Goal: Information Seeking & Learning: Learn about a topic

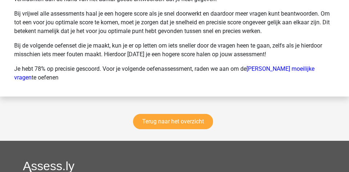
scroll to position [2911, 0]
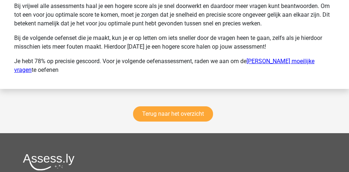
click at [274, 62] on link "Hudson moeilijke vragen" at bounding box center [164, 66] width 300 height 16
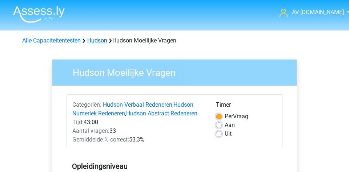
click at [101, 38] on link "Hudson" at bounding box center [97, 40] width 20 height 7
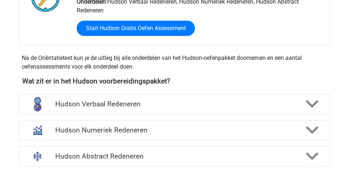
scroll to position [246, 0]
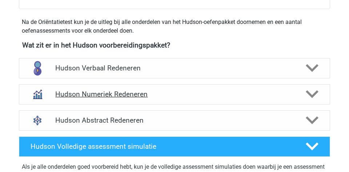
click at [166, 93] on h4 "Hudson Numeriek Redeneren" at bounding box center [174, 94] width 238 height 8
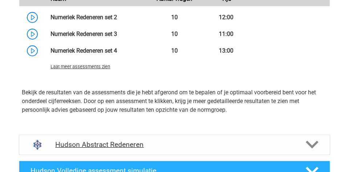
scroll to position [492, 0]
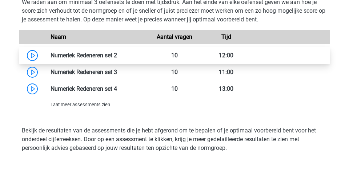
click at [117, 55] on link at bounding box center [117, 55] width 0 height 7
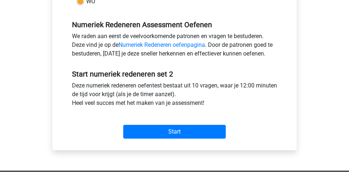
scroll to position [212, 0]
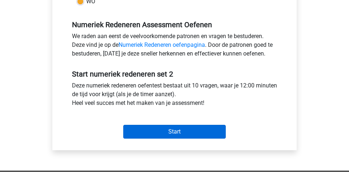
click at [161, 130] on input "Start" at bounding box center [174, 132] width 103 height 14
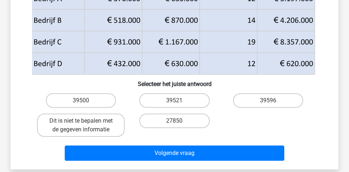
scroll to position [123, 0]
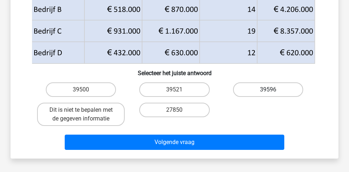
click at [250, 89] on label "39596" at bounding box center [268, 90] width 70 height 15
click at [268, 90] on input "39596" at bounding box center [270, 92] width 5 height 5
radio input "true"
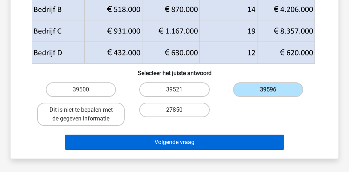
click at [216, 146] on button "Volgende vraag" at bounding box center [175, 142] width 220 height 15
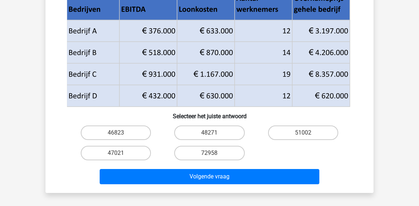
scroll to position [121, 0]
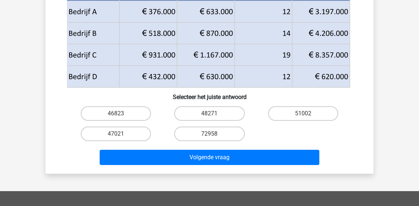
click at [126, 133] on label "47021" at bounding box center [116, 134] width 70 height 15
click at [121, 134] on input "47021" at bounding box center [118, 136] width 5 height 5
radio input "true"
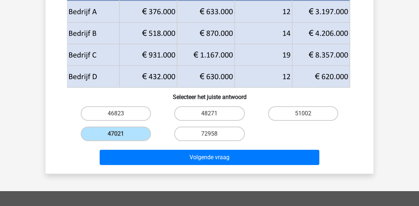
click at [126, 133] on label "47021" at bounding box center [116, 134] width 70 height 15
click at [121, 134] on input "47021" at bounding box center [118, 136] width 5 height 5
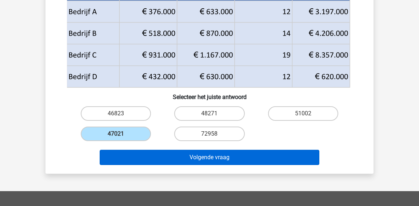
click at [135, 154] on button "Volgende vraag" at bounding box center [210, 157] width 220 height 15
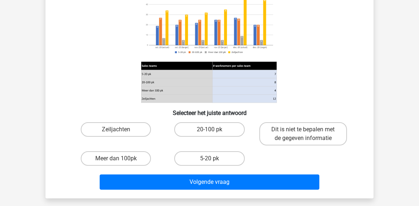
scroll to position [139, 0]
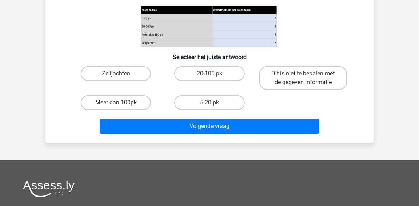
click at [134, 104] on label "Meer dan 100pk" at bounding box center [116, 103] width 70 height 15
click at [121, 104] on input "Meer dan 100pk" at bounding box center [118, 105] width 5 height 5
radio input "true"
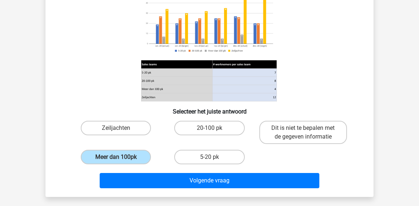
scroll to position [102, 0]
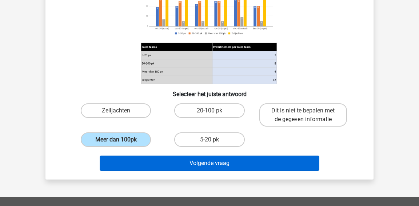
click at [158, 160] on button "Volgende vraag" at bounding box center [210, 163] width 220 height 15
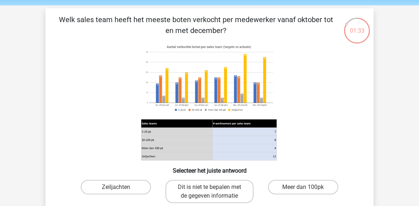
scroll to position [24, 0]
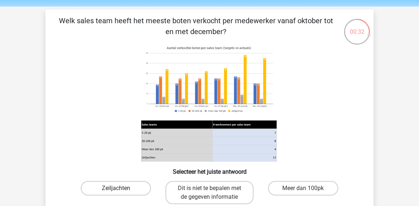
click at [134, 188] on label "Zeiljachten" at bounding box center [116, 188] width 70 height 15
click at [121, 189] on input "Zeiljachten" at bounding box center [118, 191] width 5 height 5
radio input "true"
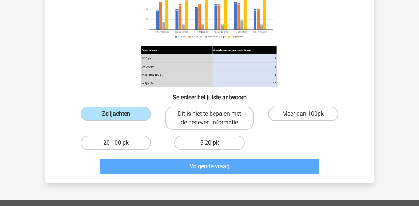
scroll to position [109, 0]
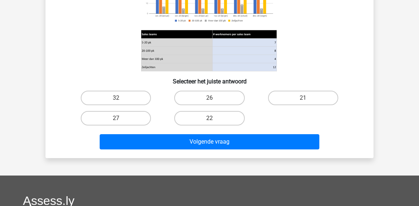
scroll to position [110, 0]
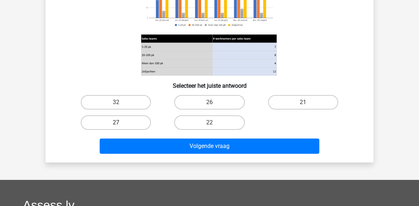
click at [130, 120] on label "27" at bounding box center [116, 123] width 70 height 15
click at [121, 123] on input "27" at bounding box center [118, 125] width 5 height 5
radio input "true"
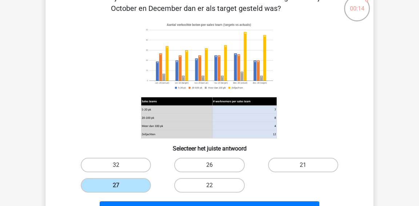
scroll to position [113, 0]
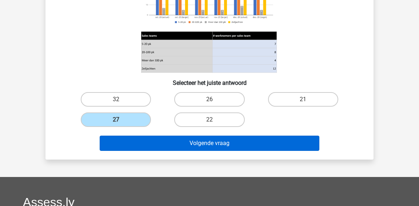
click at [299, 142] on button "Volgende vraag" at bounding box center [210, 143] width 220 height 15
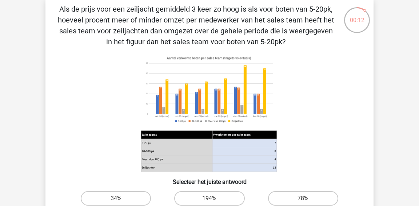
scroll to position [35, 0]
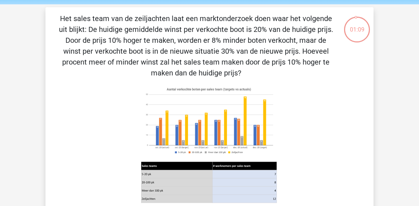
scroll to position [24, 0]
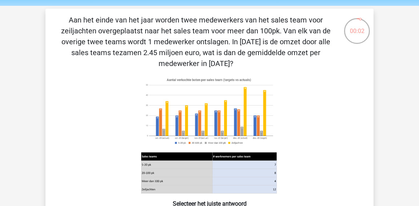
scroll to position [24, 0]
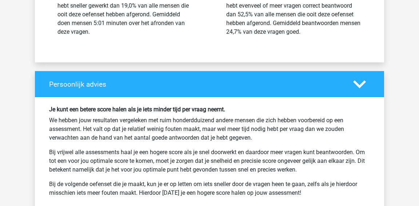
scroll to position [999, 0]
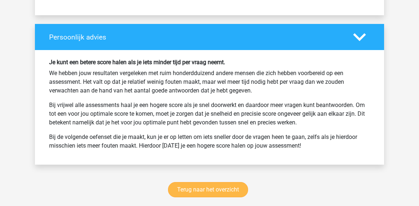
click at [198, 191] on link "Terug naar het overzicht" at bounding box center [208, 189] width 80 height 15
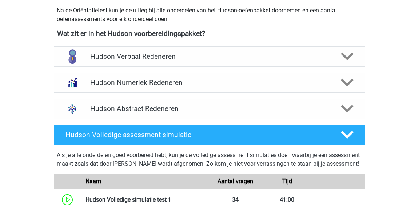
scroll to position [267, 0]
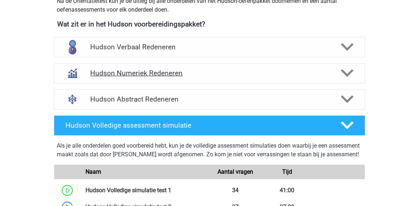
click at [230, 74] on h4 "Hudson Numeriek Redeneren" at bounding box center [209, 73] width 238 height 8
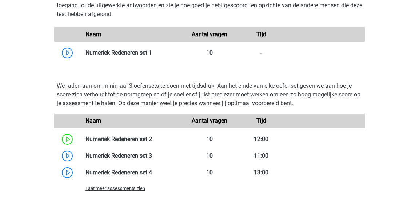
scroll to position [425, 0]
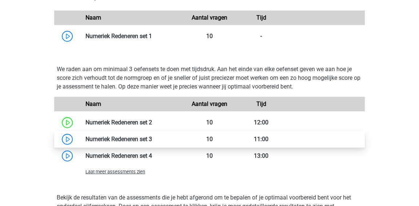
click at [152, 136] on link at bounding box center [152, 139] width 0 height 7
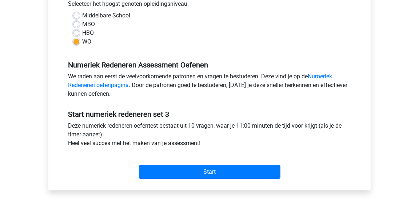
scroll to position [178, 0]
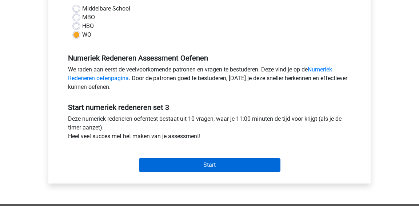
click at [153, 166] on input "Start" at bounding box center [209, 165] width 141 height 14
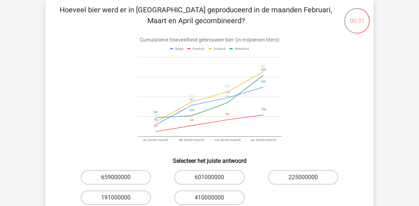
scroll to position [45, 0]
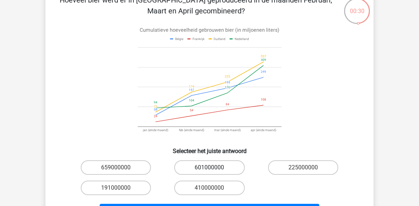
click at [199, 168] on label "601000000" at bounding box center [209, 168] width 70 height 15
click at [209, 168] on input "601000000" at bounding box center [211, 170] width 5 height 5
radio input "true"
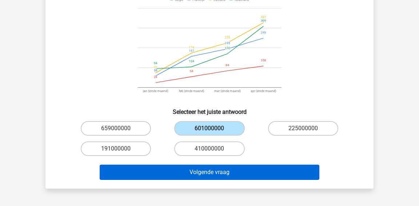
click at [199, 168] on button "Volgende vraag" at bounding box center [210, 172] width 220 height 15
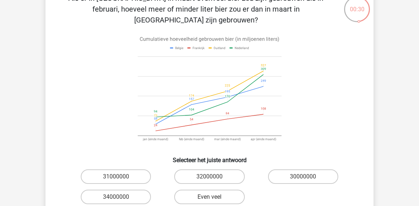
scroll to position [61, 0]
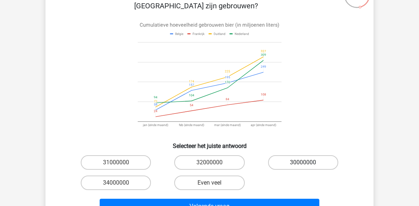
click at [289, 156] on label "30000000" at bounding box center [303, 163] width 70 height 15
click at [303, 163] on input "30000000" at bounding box center [305, 165] width 5 height 5
radio input "true"
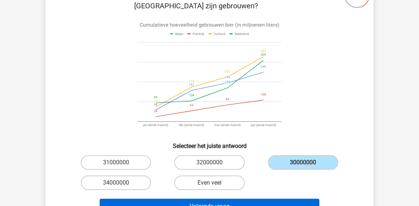
click at [260, 199] on button "Volgende vraag" at bounding box center [210, 206] width 220 height 15
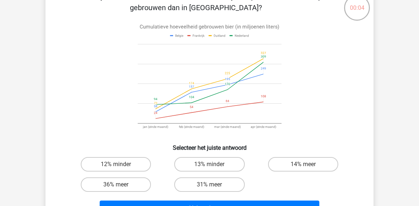
scroll to position [47, 0]
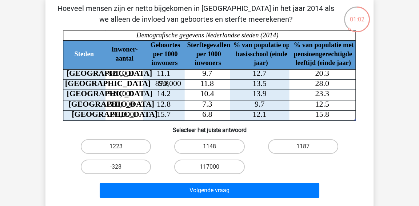
scroll to position [52, 0]
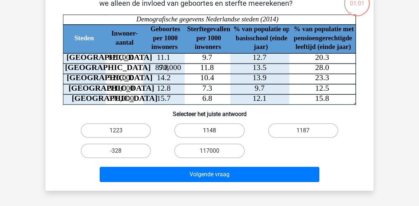
click at [217, 133] on label "1148" at bounding box center [209, 131] width 70 height 15
click at [214, 133] on input "1148" at bounding box center [211, 133] width 5 height 5
radio input "true"
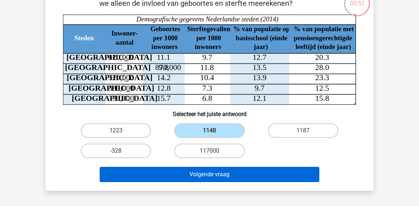
click at [209, 171] on button "Volgende vraag" at bounding box center [210, 174] width 220 height 15
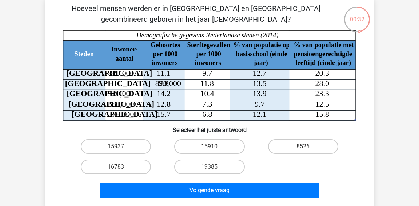
scroll to position [36, 0]
click at [219, 145] on label "15910" at bounding box center [209, 147] width 70 height 15
click at [214, 147] on input "15910" at bounding box center [211, 149] width 5 height 5
radio input "true"
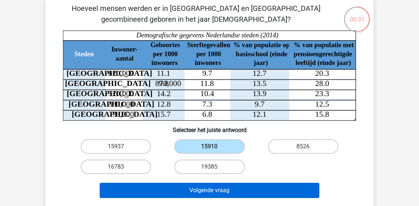
click at [218, 186] on button "Volgende vraag" at bounding box center [210, 190] width 220 height 15
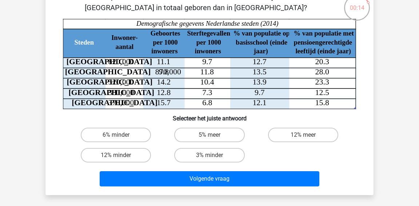
scroll to position [51, 0]
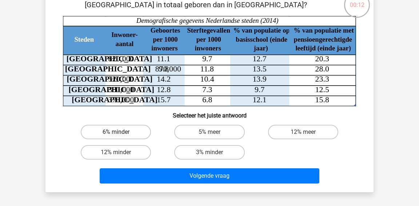
click at [133, 134] on label "6% minder" at bounding box center [116, 132] width 70 height 15
click at [121, 134] on input "6% minder" at bounding box center [118, 134] width 5 height 5
radio input "true"
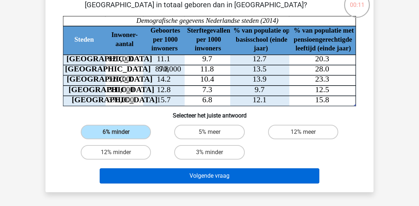
click at [172, 177] on button "Volgende vraag" at bounding box center [210, 176] width 220 height 15
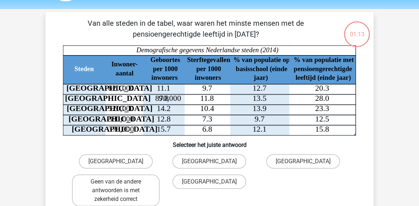
scroll to position [22, 0]
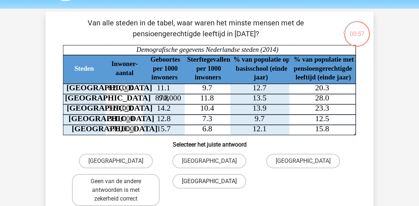
click at [214, 186] on label "Amsterdam" at bounding box center [209, 181] width 74 height 15
click at [214, 186] on input "Amsterdam" at bounding box center [211, 184] width 5 height 5
radio input "true"
click at [213, 165] on div "Den Haag" at bounding box center [209, 161] width 88 height 15
click at [229, 160] on label "Den Haag" at bounding box center [209, 161] width 74 height 15
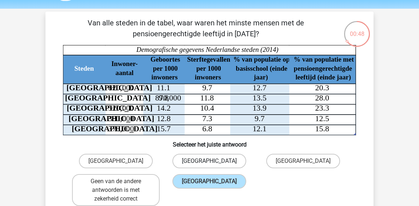
click at [214, 161] on input "Den Haag" at bounding box center [211, 163] width 5 height 5
radio input "true"
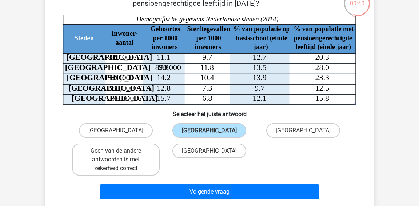
scroll to position [53, 0]
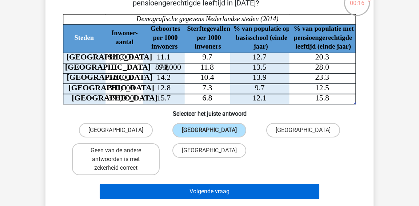
click at [256, 188] on button "Volgende vraag" at bounding box center [210, 191] width 220 height 15
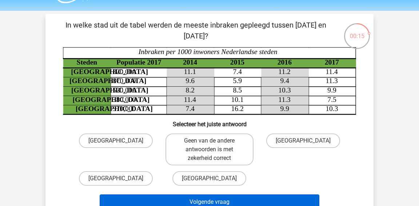
scroll to position [26, 0]
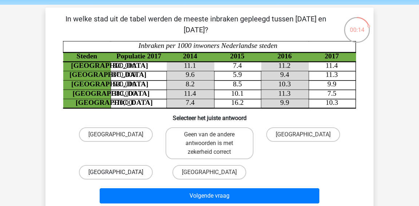
click at [121, 168] on label "[GEOGRAPHIC_DATA]" at bounding box center [116, 172] width 74 height 15
click at [121, 173] on input "[GEOGRAPHIC_DATA]" at bounding box center [118, 175] width 5 height 5
radio input "true"
click at [121, 168] on label "[GEOGRAPHIC_DATA]" at bounding box center [116, 172] width 74 height 15
click at [121, 173] on input "[GEOGRAPHIC_DATA]" at bounding box center [118, 175] width 5 height 5
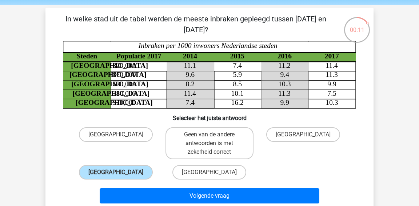
click at [180, 204] on div "Volgende vraag" at bounding box center [209, 198] width 281 height 18
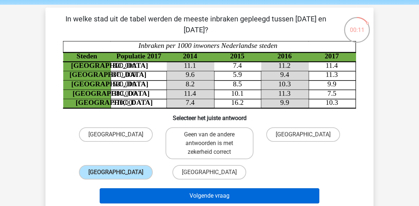
click at [181, 200] on button "Volgende vraag" at bounding box center [210, 196] width 220 height 15
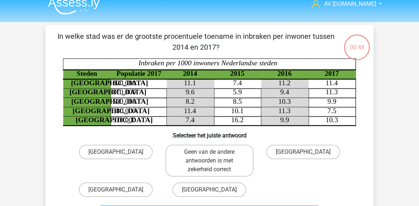
scroll to position [9, 0]
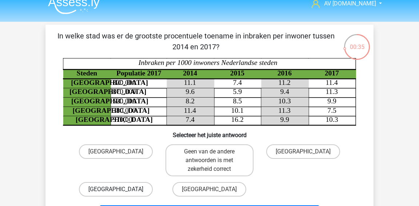
click at [124, 195] on label "[GEOGRAPHIC_DATA]" at bounding box center [116, 189] width 74 height 15
click at [121, 194] on input "[GEOGRAPHIC_DATA]" at bounding box center [118, 192] width 5 height 5
radio input "true"
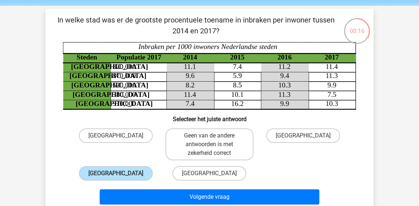
scroll to position [36, 0]
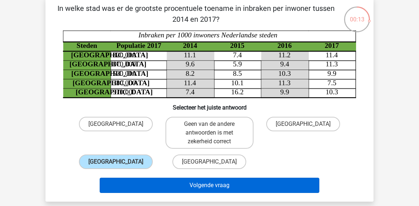
click at [276, 185] on button "Volgende vraag" at bounding box center [210, 185] width 220 height 15
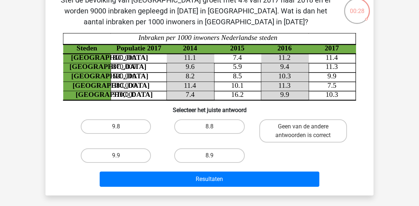
scroll to position [58, 0]
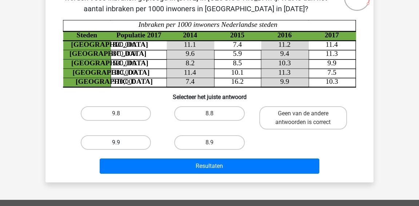
click at [135, 142] on label "9.9" at bounding box center [116, 143] width 70 height 15
click at [121, 143] on input "9.9" at bounding box center [118, 145] width 5 height 5
radio input "true"
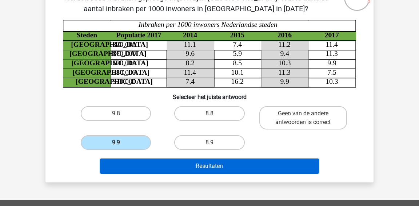
click at [200, 162] on button "Resultaten" at bounding box center [210, 166] width 220 height 15
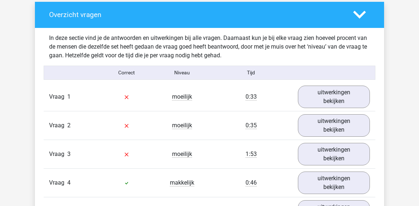
scroll to position [395, 0]
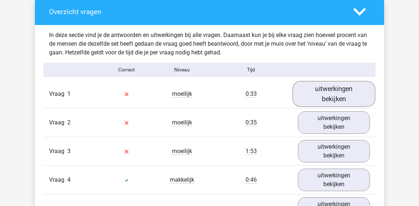
click at [317, 99] on link "uitwerkingen bekijken" at bounding box center [333, 94] width 83 height 26
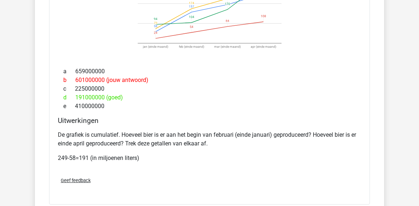
scroll to position [779, 0]
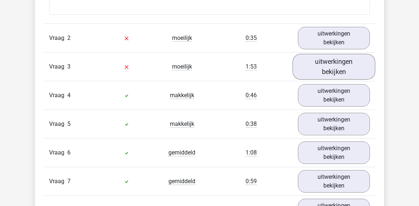
click at [317, 74] on link "uitwerkingen bekijken" at bounding box center [333, 67] width 83 height 26
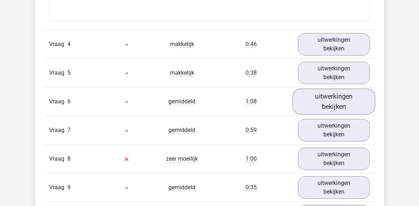
scroll to position [1190, 0]
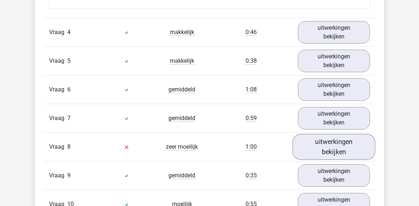
click at [334, 151] on link "uitwerkingen bekijken" at bounding box center [333, 147] width 83 height 26
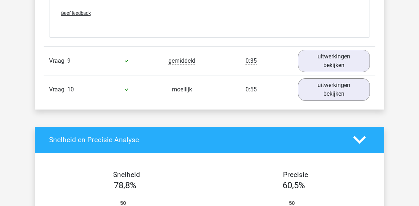
scroll to position [1473, 0]
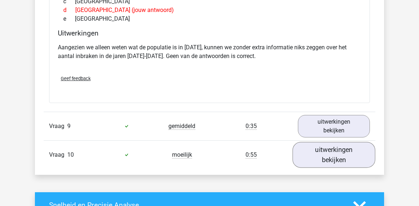
click at [322, 157] on link "uitwerkingen bekijken" at bounding box center [333, 155] width 83 height 26
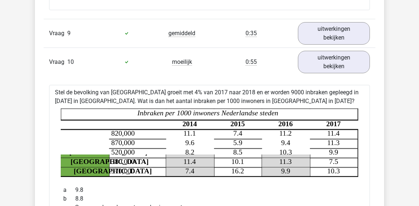
scroll to position [1565, 0]
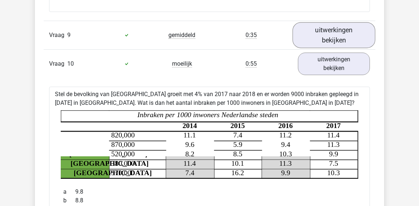
click at [324, 36] on link "uitwerkingen bekijken" at bounding box center [333, 35] width 83 height 26
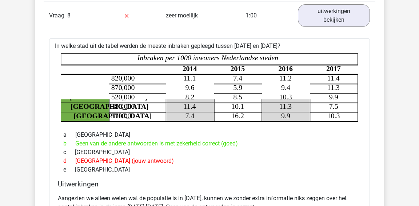
scroll to position [1240, 0]
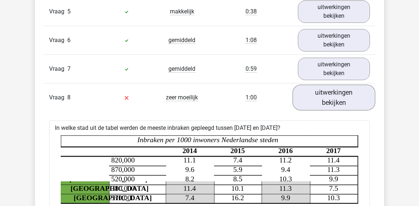
click at [315, 101] on link "uitwerkingen bekijken" at bounding box center [333, 98] width 83 height 26
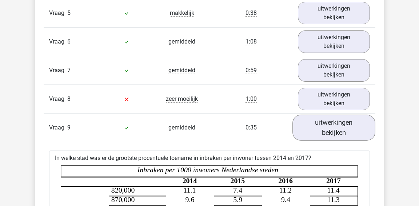
click at [314, 128] on link "uitwerkingen bekijken" at bounding box center [333, 128] width 83 height 26
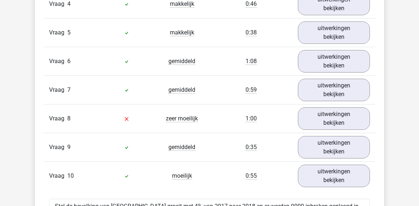
scroll to position [1196, 0]
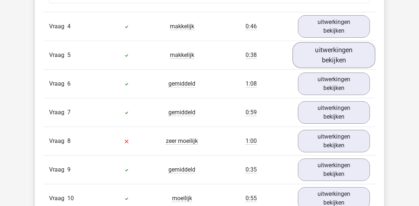
click at [319, 51] on link "uitwerkingen bekijken" at bounding box center [333, 56] width 83 height 26
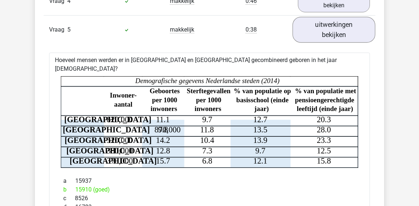
scroll to position [1216, 0]
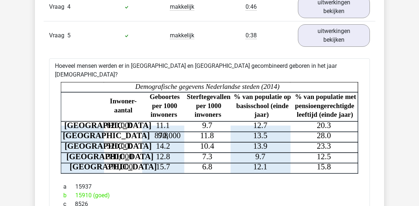
click at [320, 46] on div "Vraag 5 makkelijk 0:38 uitwerkingen bekijken" at bounding box center [210, 35] width 332 height 29
click at [318, 45] on link "uitwerkingen bekijken" at bounding box center [333, 36] width 83 height 26
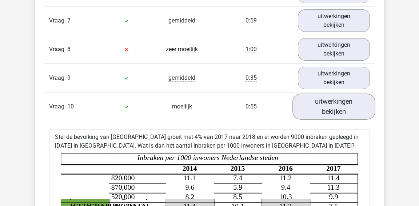
click at [321, 102] on link "uitwerkingen bekijken" at bounding box center [333, 107] width 83 height 26
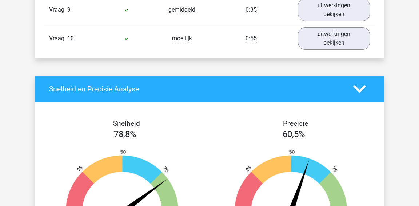
scroll to position [1280, 0]
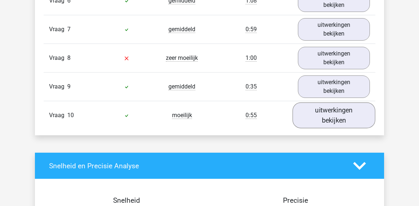
click at [322, 115] on link "uitwerkingen bekijken" at bounding box center [333, 116] width 83 height 26
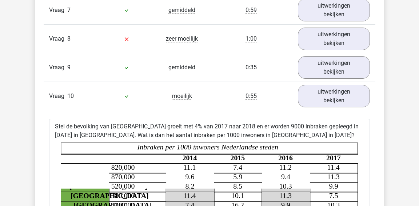
scroll to position [1297, 0]
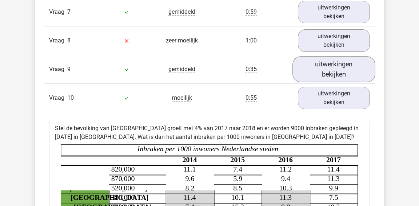
click at [315, 65] on link "uitwerkingen bekijken" at bounding box center [333, 70] width 83 height 26
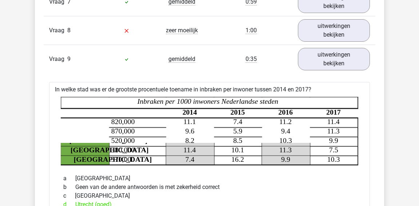
scroll to position [1304, 0]
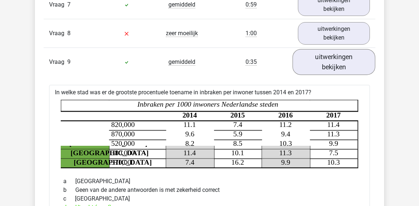
click at [311, 59] on link "uitwerkingen bekijken" at bounding box center [333, 62] width 83 height 26
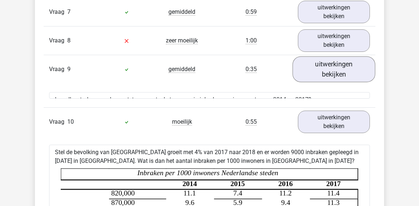
scroll to position [1289, 0]
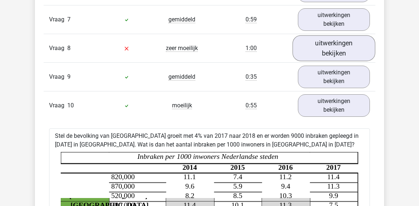
click at [312, 54] on link "uitwerkingen bekijken" at bounding box center [333, 49] width 83 height 26
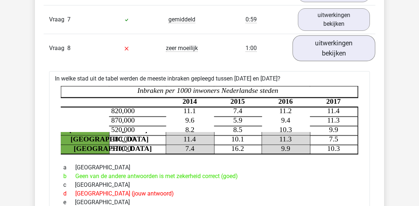
click at [312, 54] on link "uitwerkingen bekijken" at bounding box center [333, 49] width 83 height 26
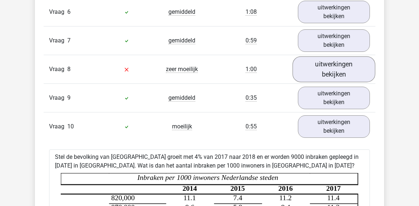
scroll to position [1235, 0]
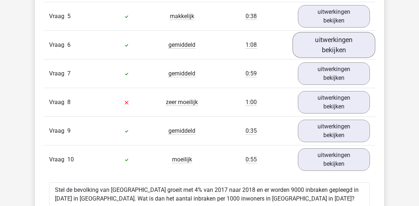
click at [312, 53] on link "uitwerkingen bekijken" at bounding box center [333, 45] width 83 height 26
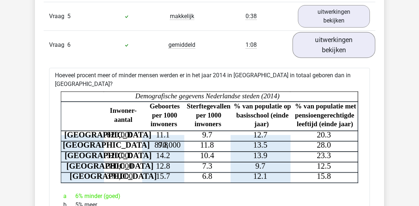
click at [314, 49] on link "uitwerkingen bekijken" at bounding box center [333, 45] width 83 height 26
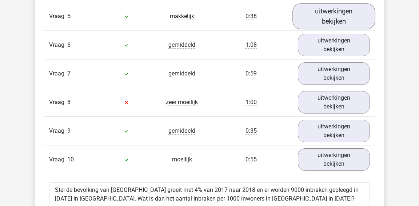
click at [320, 16] on link "uitwerkingen bekijken" at bounding box center [333, 17] width 83 height 26
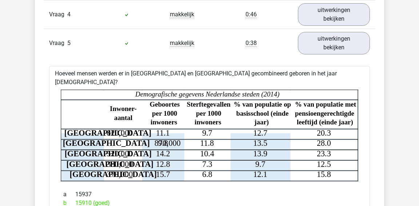
scroll to position [1207, 0]
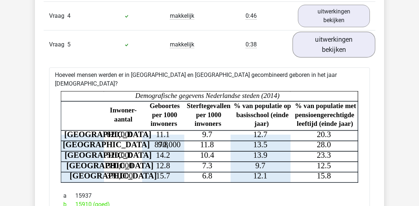
click at [321, 40] on link "uitwerkingen bekijken" at bounding box center [333, 45] width 83 height 26
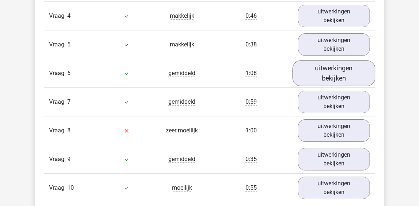
click at [316, 80] on link "uitwerkingen bekijken" at bounding box center [333, 74] width 83 height 26
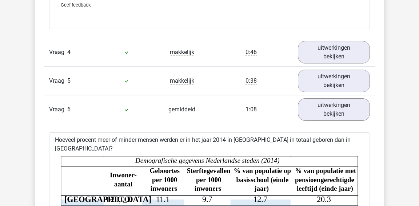
scroll to position [1165, 0]
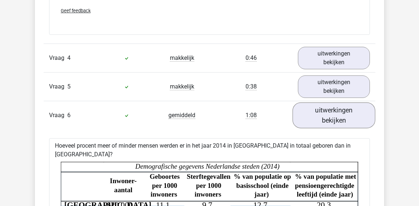
click at [317, 113] on link "uitwerkingen bekijken" at bounding box center [333, 116] width 83 height 26
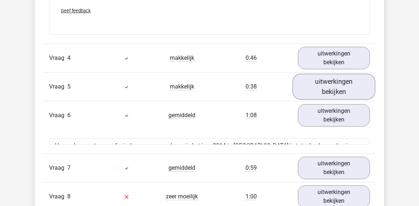
click at [317, 90] on link "uitwerkingen bekijken" at bounding box center [333, 87] width 83 height 26
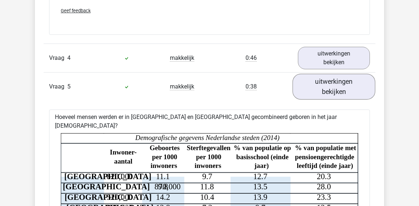
click at [316, 90] on link "uitwerkingen bekijken" at bounding box center [333, 87] width 83 height 26
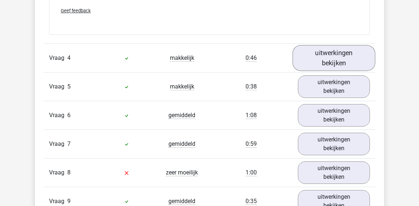
click at [313, 58] on link "uitwerkingen bekijken" at bounding box center [333, 58] width 83 height 26
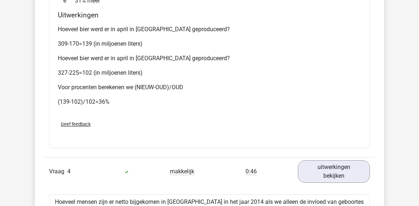
scroll to position [1029, 0]
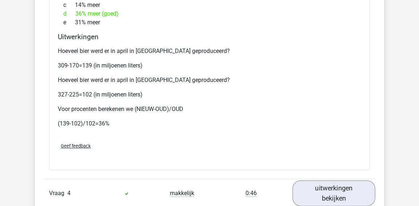
click at [309, 197] on link "uitwerkingen bekijken" at bounding box center [333, 194] width 83 height 26
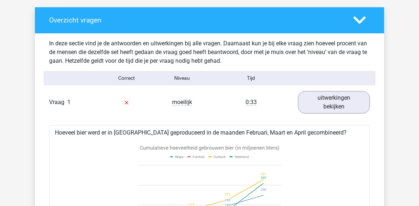
scroll to position [381, 0]
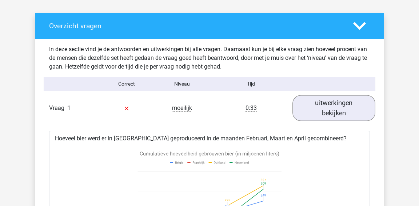
click at [326, 116] on link "uitwerkingen bekijken" at bounding box center [333, 108] width 83 height 26
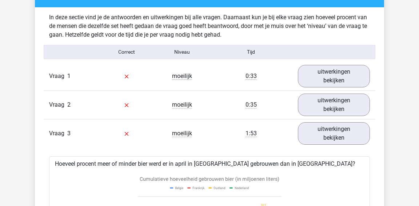
scroll to position [426, 0]
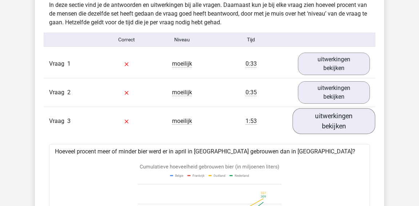
click at [321, 124] on link "uitwerkingen bekijken" at bounding box center [333, 121] width 83 height 26
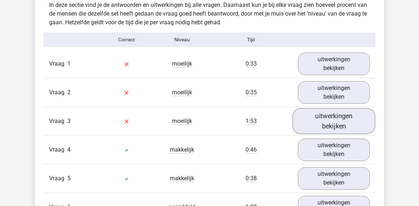
click at [321, 124] on link "uitwerkingen bekijken" at bounding box center [333, 121] width 83 height 26
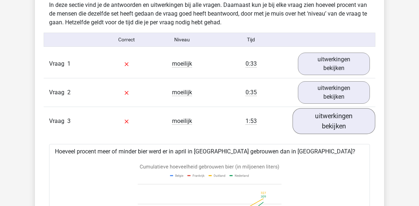
click at [321, 124] on link "uitwerkingen bekijken" at bounding box center [333, 121] width 83 height 26
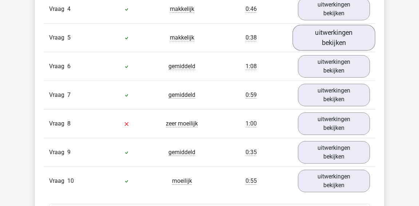
scroll to position [573, 0]
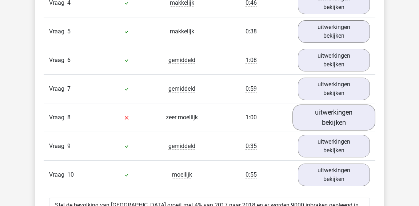
click at [330, 118] on link "uitwerkingen bekijken" at bounding box center [333, 118] width 83 height 26
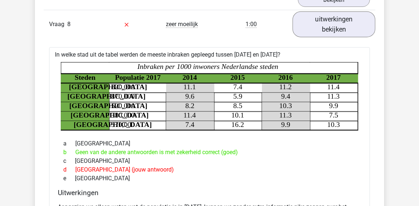
scroll to position [667, 0]
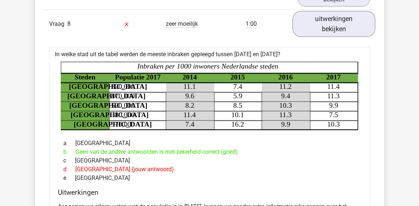
click at [342, 23] on link "uitwerkingen bekijken" at bounding box center [333, 24] width 83 height 26
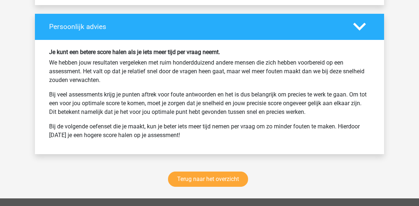
scroll to position [1298, 0]
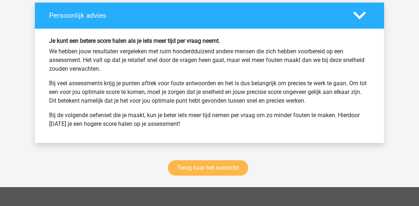
click at [229, 161] on link "Terug naar het overzicht" at bounding box center [208, 168] width 80 height 15
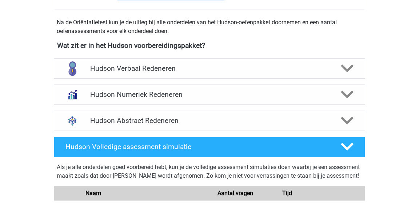
scroll to position [270, 0]
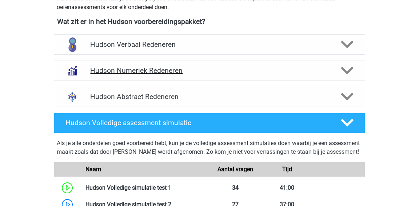
click at [237, 74] on div "Hudson Numeriek Redeneren" at bounding box center [209, 71] width 311 height 20
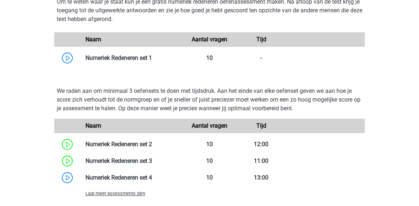
scroll to position [344, 0]
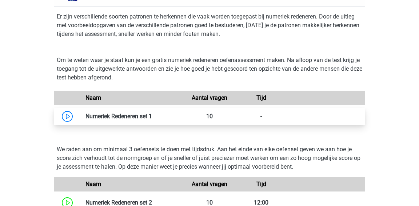
click at [152, 114] on link at bounding box center [152, 116] width 0 height 7
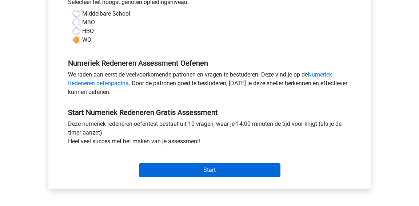
scroll to position [173, 0]
click at [204, 168] on input "Start" at bounding box center [209, 171] width 141 height 14
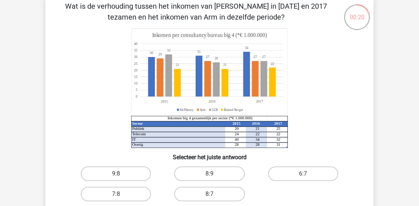
scroll to position [52, 0]
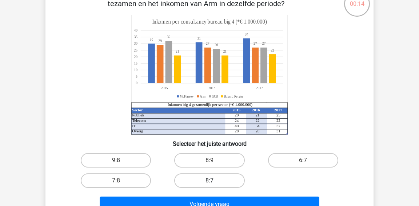
click at [209, 178] on label "8:7" at bounding box center [209, 181] width 70 height 15
click at [209, 181] on input "8:7" at bounding box center [211, 183] width 5 height 5
radio input "true"
click at [209, 178] on label "8:7" at bounding box center [209, 181] width 70 height 15
click at [209, 181] on input "8:7" at bounding box center [211, 183] width 5 height 5
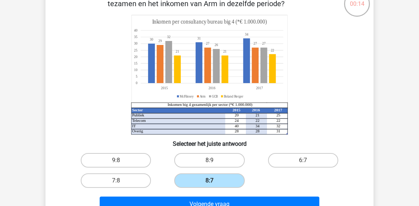
scroll to position [66, 0]
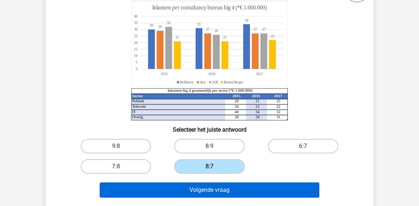
click at [206, 191] on button "Volgende vraag" at bounding box center [210, 190] width 220 height 15
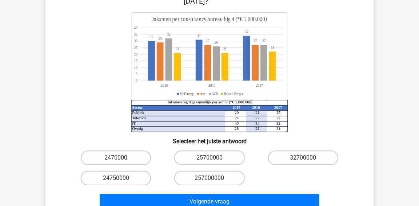
scroll to position [96, 0]
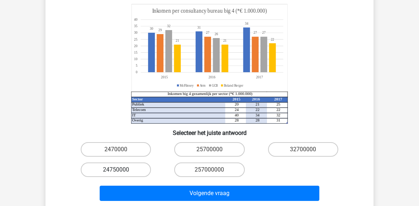
click at [127, 163] on label "24750000" at bounding box center [116, 170] width 70 height 15
click at [121, 170] on input "24750000" at bounding box center [118, 172] width 5 height 5
radio input "true"
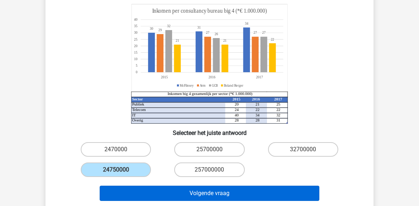
click at [149, 186] on button "Volgende vraag" at bounding box center [210, 193] width 220 height 15
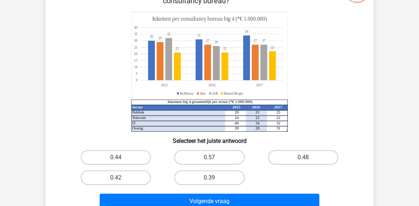
scroll to position [67, 0]
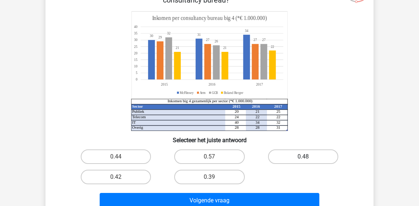
click at [327, 160] on label "0.48" at bounding box center [303, 157] width 70 height 15
click at [308, 160] on input "0.48" at bounding box center [305, 159] width 5 height 5
radio input "true"
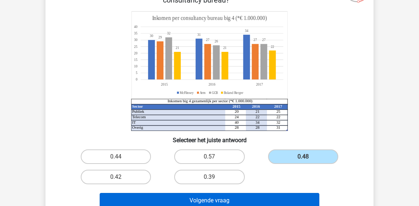
click at [292, 193] on button "Volgende vraag" at bounding box center [210, 200] width 220 height 15
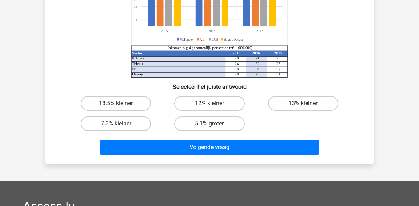
scroll to position [119, 0]
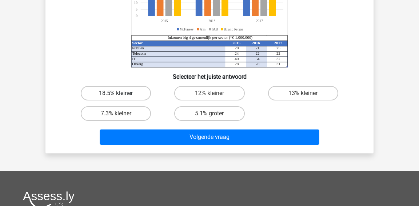
click at [144, 92] on label "18.5% kleiner" at bounding box center [116, 93] width 70 height 15
click at [121, 93] on input "18.5% kleiner" at bounding box center [118, 95] width 5 height 5
radio input "true"
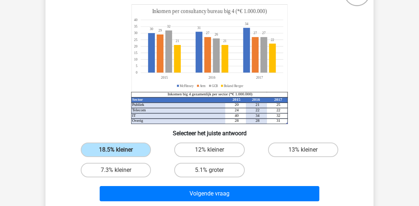
scroll to position [71, 0]
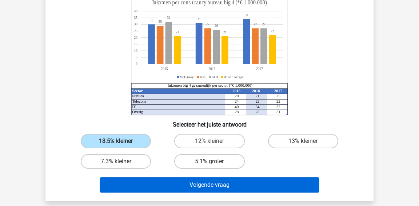
click at [290, 186] on button "Volgende vraag" at bounding box center [210, 185] width 220 height 15
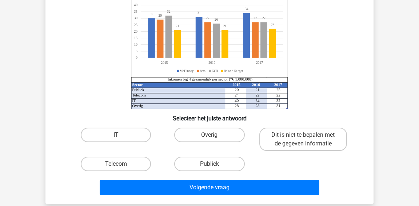
scroll to position [81, 0]
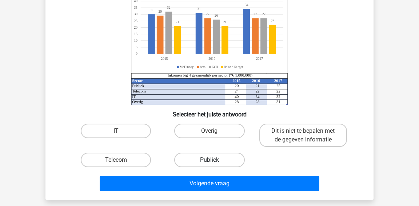
click at [204, 160] on label "Publiek" at bounding box center [209, 160] width 70 height 15
click at [209, 160] on input "Publiek" at bounding box center [211, 162] width 5 height 5
radio input "true"
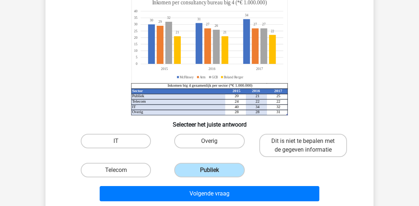
scroll to position [78, 0]
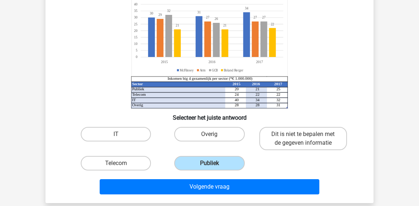
click at [272, 164] on div "IT Overig Dit is niet te bepalen met de gegeven informatie Telecom Publiek" at bounding box center [209, 148] width 281 height 49
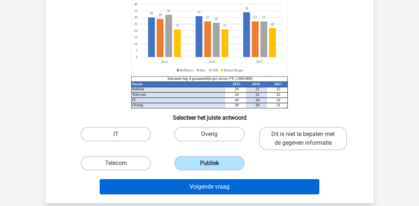
click at [267, 190] on button "Volgende vraag" at bounding box center [210, 187] width 220 height 15
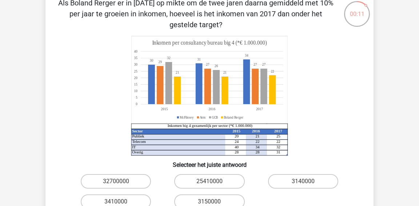
scroll to position [74, 0]
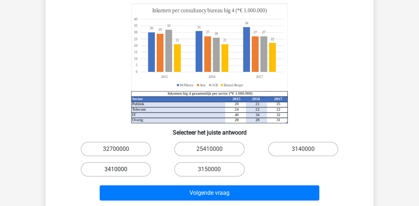
click at [117, 168] on label "3410000" at bounding box center [116, 169] width 70 height 15
click at [117, 170] on input "3410000" at bounding box center [118, 172] width 5 height 5
radio input "true"
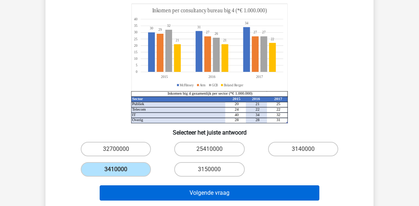
click at [158, 192] on button "Volgende vraag" at bounding box center [210, 193] width 220 height 15
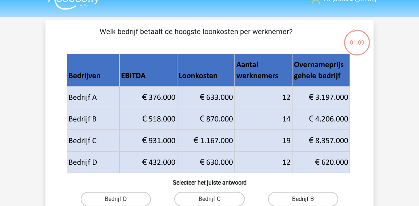
scroll to position [23, 0]
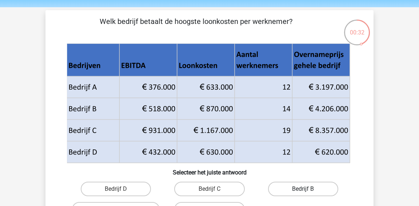
click at [308, 188] on label "Bedrijf B" at bounding box center [303, 189] width 70 height 15
click at [308, 189] on input "Bedrijf B" at bounding box center [305, 191] width 5 height 5
radio input "true"
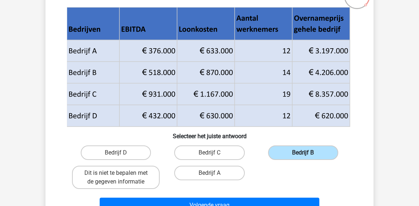
scroll to position [68, 0]
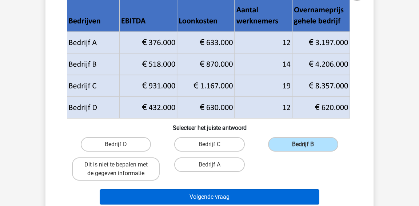
click at [259, 191] on button "Volgende vraag" at bounding box center [210, 197] width 220 height 15
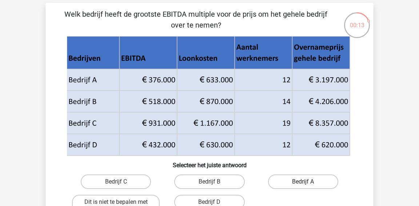
scroll to position [38, 0]
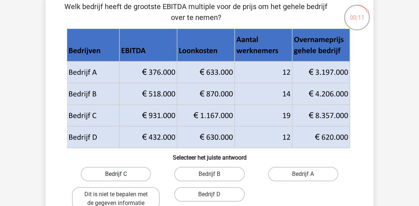
click at [132, 175] on label "Bedrijf C" at bounding box center [116, 174] width 70 height 15
click at [121, 175] on input "Bedrijf C" at bounding box center [118, 176] width 5 height 5
radio input "true"
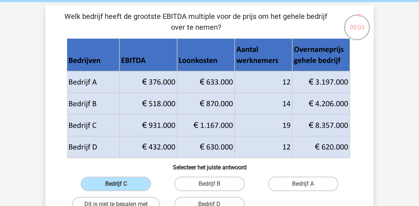
scroll to position [27, 0]
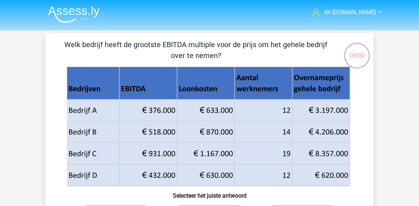
scroll to position [27, 0]
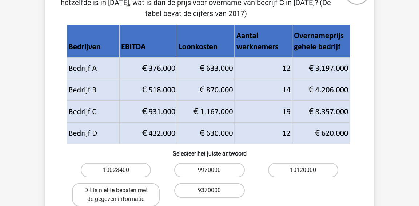
scroll to position [80, 0]
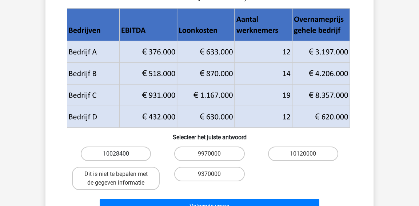
click at [132, 153] on label "10028400" at bounding box center [116, 154] width 70 height 15
click at [121, 154] on input "10028400" at bounding box center [118, 156] width 5 height 5
radio input "true"
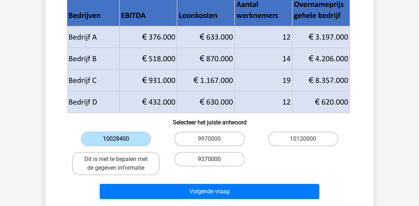
scroll to position [97, 0]
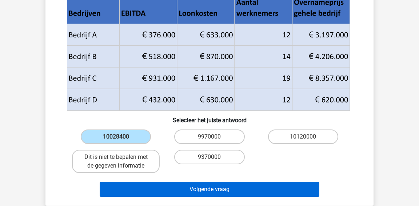
click at [195, 192] on button "Volgende vraag" at bounding box center [210, 189] width 220 height 15
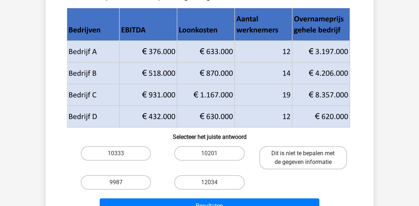
scroll to position [70, 0]
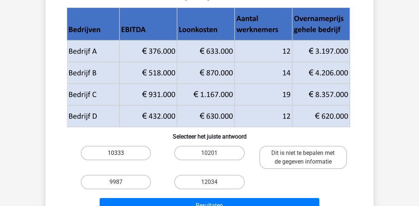
click at [136, 152] on label "10333" at bounding box center [116, 153] width 70 height 15
click at [121, 153] on input "10333" at bounding box center [118, 155] width 5 height 5
radio input "true"
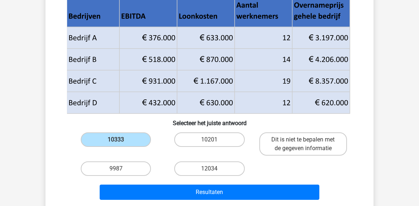
scroll to position [87, 0]
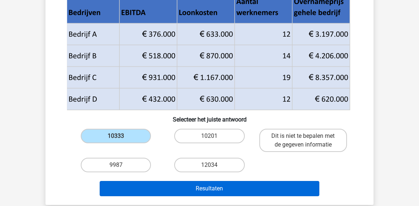
click at [213, 186] on button "Resultaten" at bounding box center [210, 188] width 220 height 15
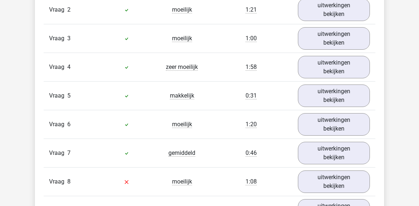
scroll to position [533, 0]
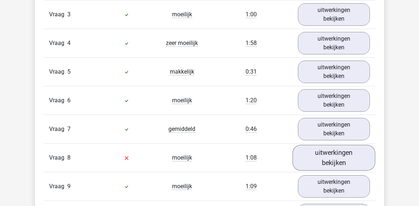
click at [330, 164] on link "uitwerkingen bekijken" at bounding box center [333, 158] width 83 height 26
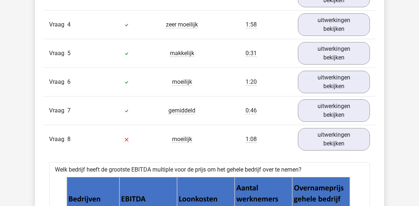
scroll to position [397, 0]
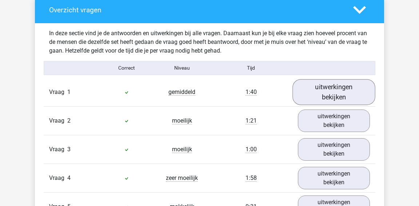
click at [320, 81] on link "uitwerkingen bekijken" at bounding box center [333, 92] width 83 height 26
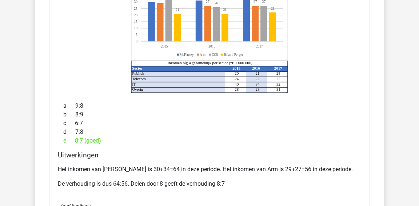
scroll to position [446, 0]
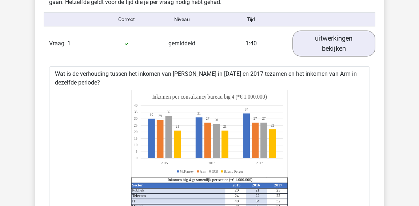
click at [321, 51] on link "uitwerkingen bekijken" at bounding box center [333, 44] width 83 height 26
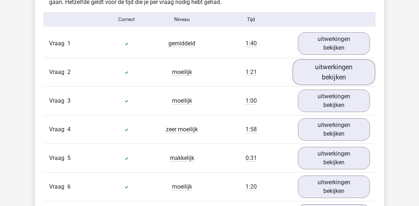
click at [322, 78] on link "uitwerkingen bekijken" at bounding box center [333, 72] width 83 height 26
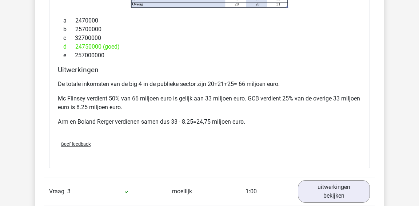
scroll to position [686, 0]
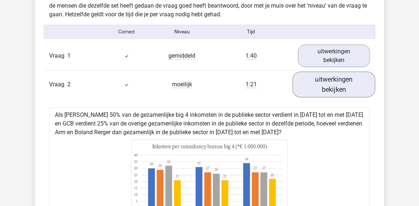
click at [330, 79] on link "uitwerkingen bekijken" at bounding box center [333, 85] width 83 height 26
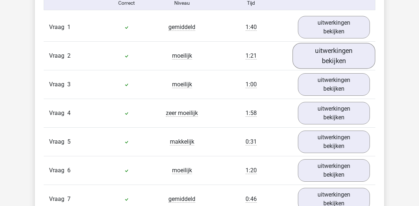
scroll to position [497, 0]
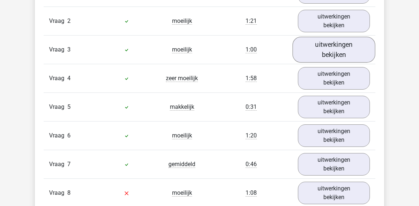
click at [326, 56] on link "uitwerkingen bekijken" at bounding box center [333, 50] width 83 height 26
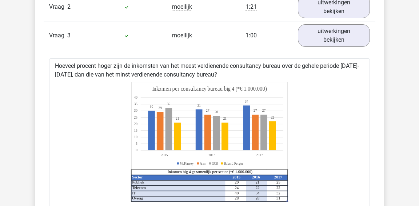
scroll to position [467, 0]
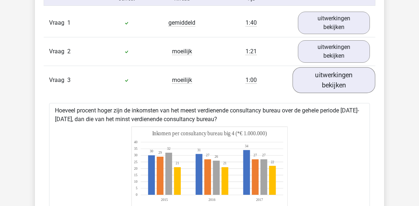
click at [322, 90] on link "uitwerkingen bekijken" at bounding box center [333, 80] width 83 height 26
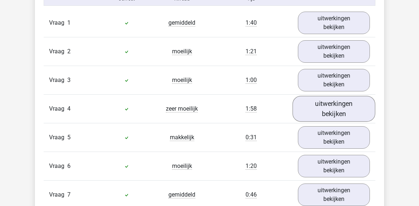
click at [320, 111] on link "uitwerkingen bekijken" at bounding box center [333, 109] width 83 height 26
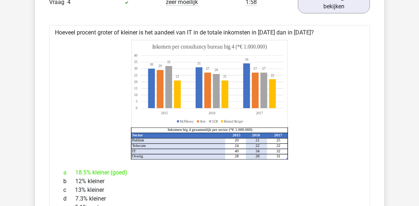
scroll to position [551, 0]
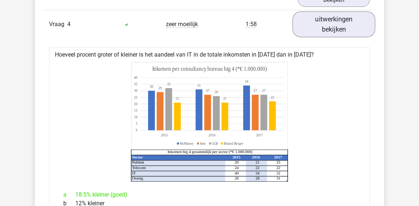
click at [327, 31] on link "uitwerkingen bekijken" at bounding box center [333, 24] width 83 height 26
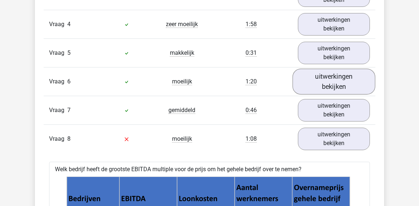
click at [325, 84] on link "uitwerkingen bekijken" at bounding box center [333, 82] width 83 height 26
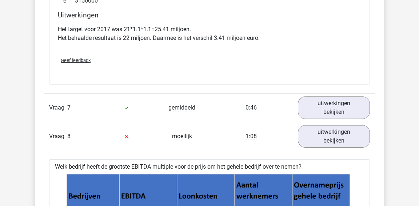
scroll to position [853, 0]
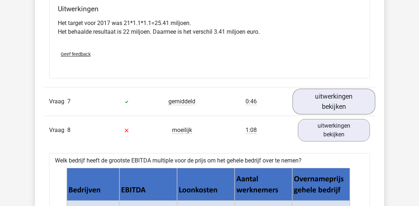
click at [320, 105] on link "uitwerkingen bekijken" at bounding box center [333, 102] width 83 height 26
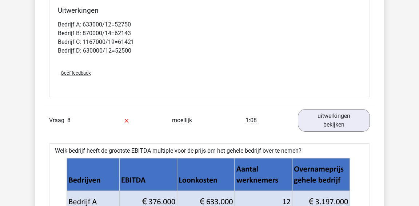
scroll to position [1191, 0]
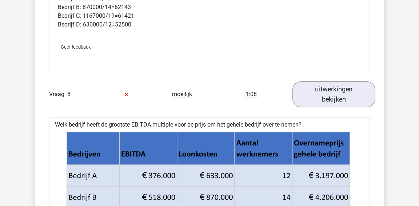
click at [319, 103] on link "uitwerkingen bekijken" at bounding box center [333, 95] width 83 height 26
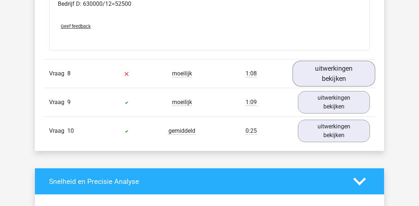
scroll to position [1232, 0]
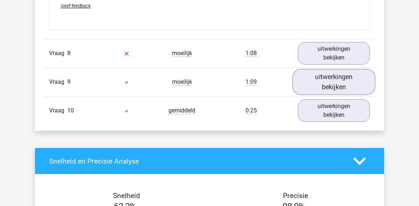
click at [318, 75] on link "uitwerkingen bekijken" at bounding box center [333, 82] width 83 height 26
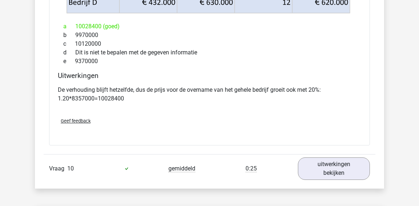
scroll to position [1477, 0]
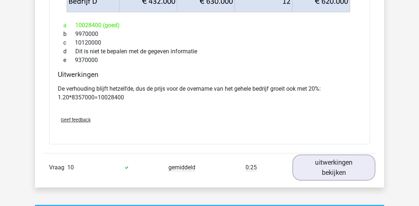
click at [315, 157] on link "uitwerkingen bekijken" at bounding box center [333, 168] width 83 height 26
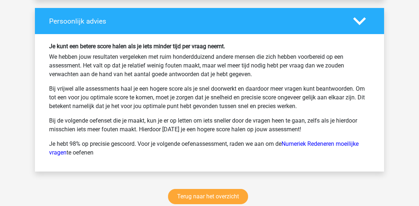
scroll to position [2231, 0]
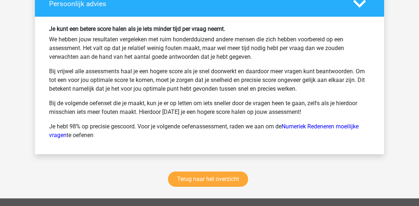
click at [220, 185] on div "Terug naar het overzicht" at bounding box center [209, 181] width 349 height 36
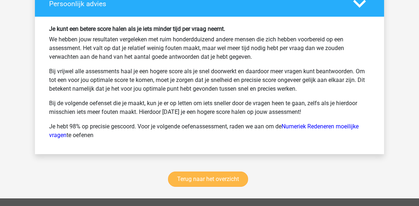
click at [216, 179] on link "Terug naar het overzicht" at bounding box center [208, 179] width 80 height 15
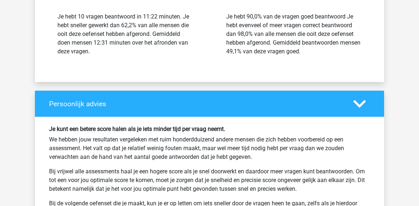
scroll to position [2213, 0]
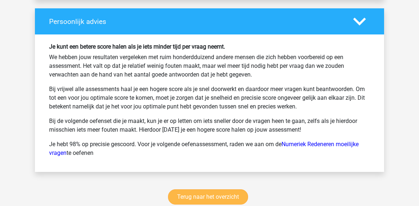
click at [185, 194] on link "Terug naar het overzicht" at bounding box center [208, 197] width 80 height 15
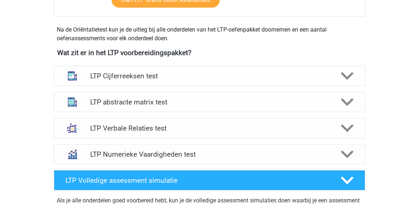
scroll to position [242, 0]
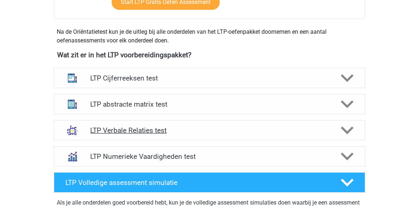
click at [209, 129] on h4 "LTP Verbale Relaties test" at bounding box center [209, 130] width 238 height 8
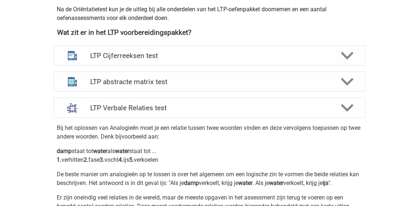
scroll to position [262, 0]
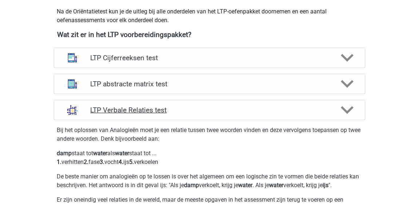
click at [205, 102] on div "LTP Verbale Relaties test" at bounding box center [209, 110] width 311 height 20
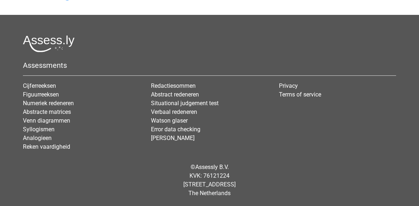
scroll to position [562, 0]
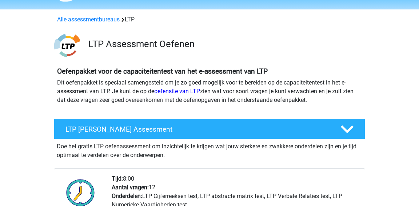
scroll to position [5, 0]
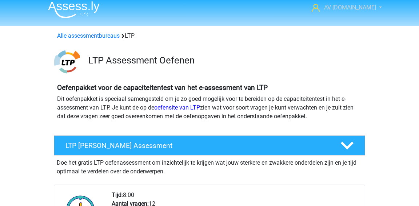
click at [352, 10] on span "AV [DOMAIN_NAME]" at bounding box center [350, 7] width 52 height 7
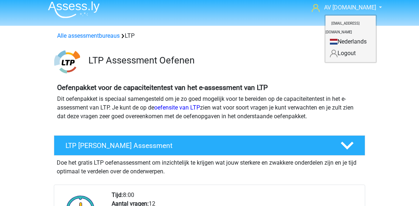
click at [77, 3] on img at bounding box center [74, 9] width 52 height 17
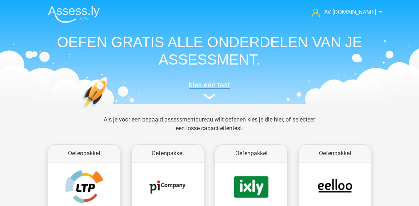
click at [201, 88] on h5 "kies een test" at bounding box center [209, 85] width 334 height 9
click at [362, 11] on span "AV [DOMAIN_NAME]" at bounding box center [350, 12] width 52 height 7
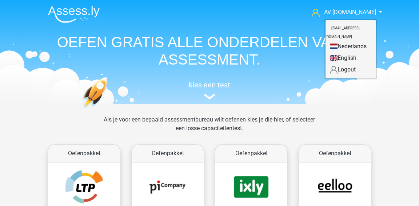
click at [333, 41] on link "Nederlands" at bounding box center [350, 47] width 50 height 12
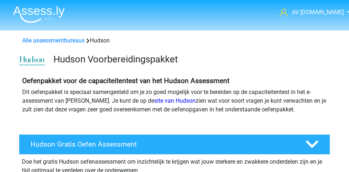
scroll to position [413, 0]
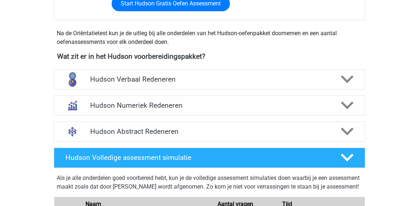
scroll to position [236, 0]
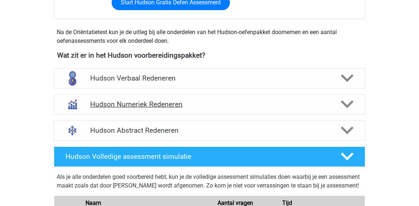
click at [196, 106] on h4 "Hudson Numeriek Redeneren" at bounding box center [209, 104] width 238 height 8
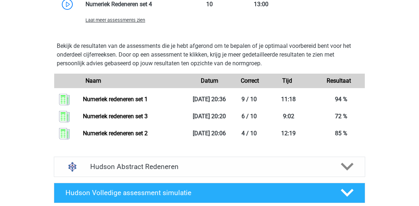
scroll to position [577, 0]
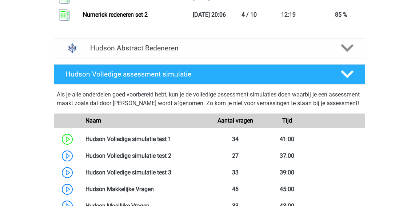
click at [200, 52] on h4 "Hudson Abstract Redeneren" at bounding box center [209, 48] width 238 height 8
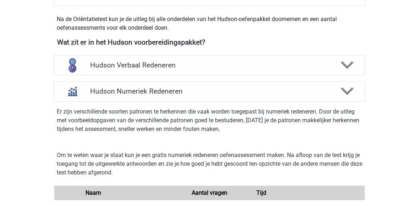
scroll to position [223, 0]
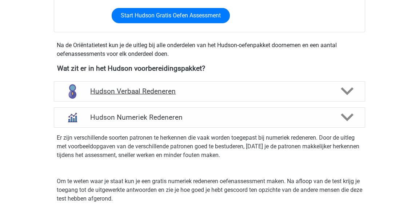
click at [158, 89] on h4 "Hudson Verbaal Redeneren" at bounding box center [209, 91] width 238 height 8
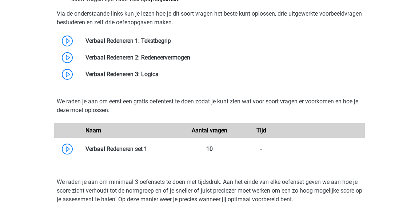
scroll to position [462, 0]
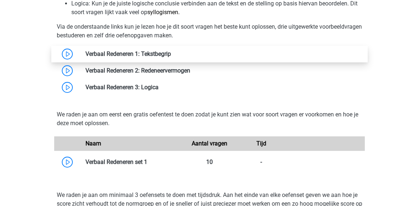
click at [171, 57] on link at bounding box center [171, 54] width 0 height 7
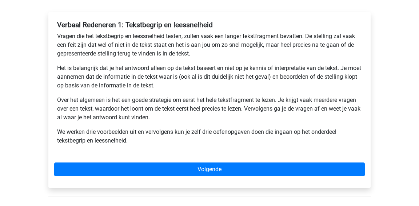
scroll to position [124, 0]
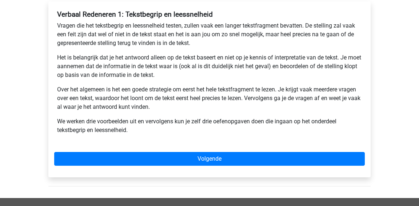
click at [136, 141] on div "Verbaal Redeneren 1: Tekstbegrip en leessnelheid Vragen die het tekstbegrip en …" at bounding box center [209, 75] width 310 height 136
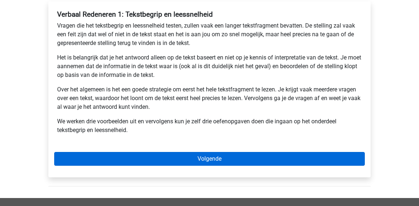
click at [131, 152] on link "Volgende" at bounding box center [209, 159] width 310 height 14
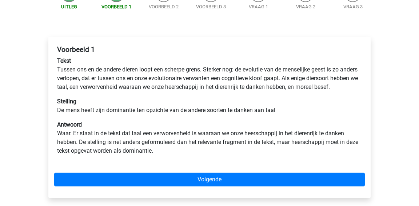
scroll to position [89, 0]
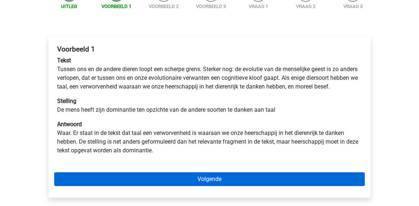
click at [229, 184] on link "Volgende" at bounding box center [209, 180] width 310 height 14
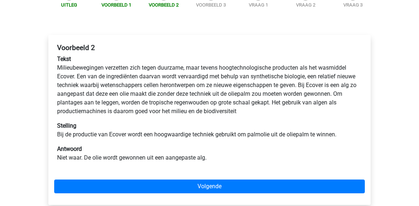
scroll to position [91, 0]
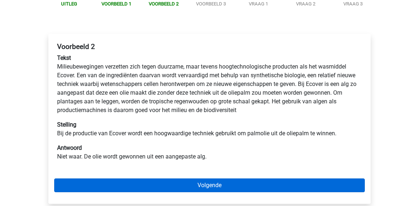
click at [242, 184] on link "Volgende" at bounding box center [209, 186] width 310 height 14
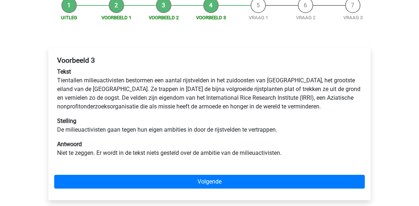
scroll to position [77, 0]
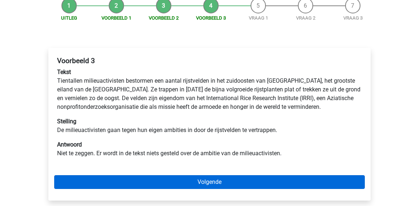
click at [242, 184] on link "Volgende" at bounding box center [209, 183] width 310 height 14
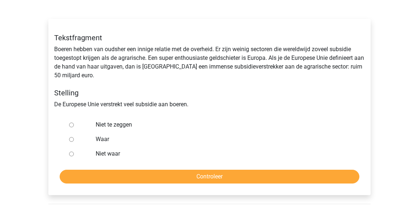
scroll to position [108, 0]
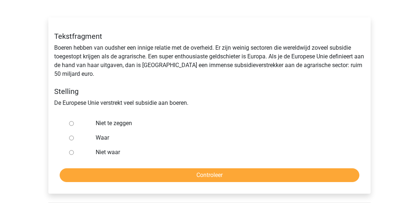
click at [102, 141] on label "Waar" at bounding box center [222, 138] width 252 height 9
click at [74, 141] on input "Waar" at bounding box center [71, 138] width 5 height 5
radio input "true"
click at [135, 185] on div "Tekstfragment Boeren hebben van oudsher een innige relatie met de overheid. Er …" at bounding box center [209, 105] width 322 height 177
click at [136, 181] on input "Controleer" at bounding box center [210, 176] width 300 height 14
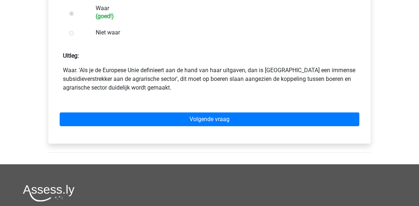
scroll to position [238, 0]
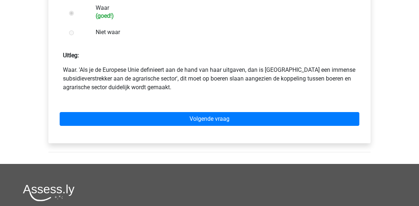
click at [141, 133] on div "Volgende vraag" at bounding box center [209, 118] width 310 height 40
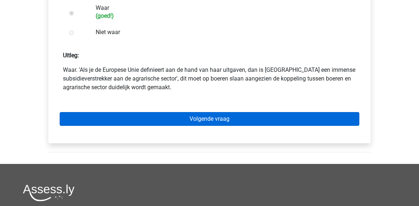
click at [140, 117] on link "Volgende vraag" at bounding box center [210, 119] width 300 height 14
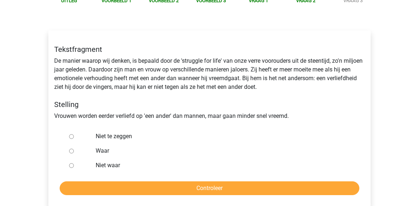
scroll to position [95, 0]
click at [126, 140] on label "Niet te zeggen" at bounding box center [222, 136] width 252 height 9
click at [74, 139] on input "Niet te zeggen" at bounding box center [71, 136] width 5 height 5
radio input "true"
click at [180, 188] on input "Controleer" at bounding box center [210, 189] width 300 height 14
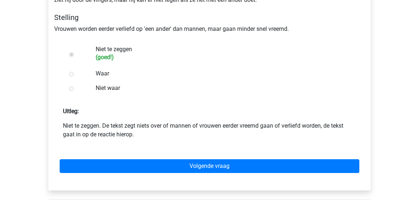
scroll to position [179, 0]
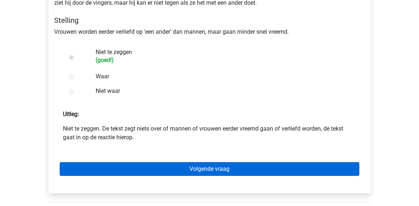
click at [176, 174] on link "Volgende vraag" at bounding box center [210, 169] width 300 height 14
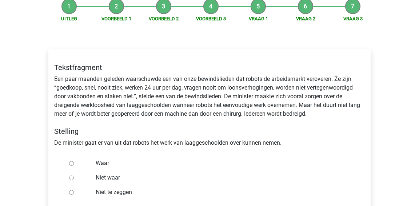
scroll to position [92, 0]
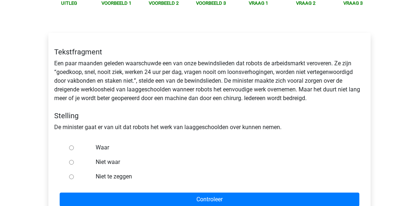
click at [109, 146] on label "Waar" at bounding box center [222, 148] width 252 height 9
click at [74, 146] on input "Waar" at bounding box center [71, 148] width 5 height 5
radio input "true"
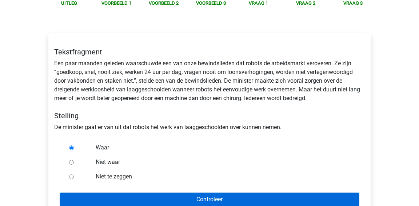
click at [154, 196] on input "Controleer" at bounding box center [210, 200] width 300 height 14
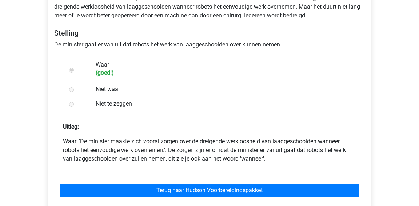
scroll to position [181, 0]
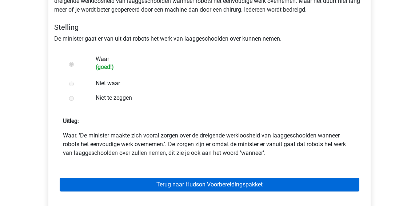
click at [154, 190] on link "Terug naar Hudson Voorbereidingspakket" at bounding box center [210, 185] width 300 height 14
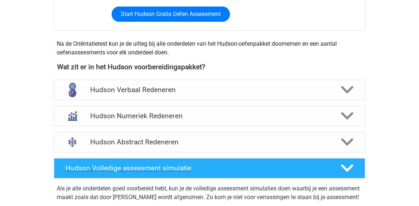
scroll to position [226, 0]
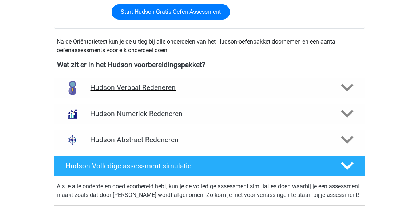
click at [138, 92] on div "Hudson Verbaal Redeneren" at bounding box center [209, 88] width 311 height 20
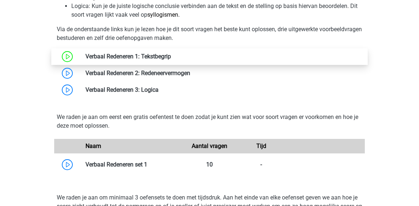
scroll to position [473, 0]
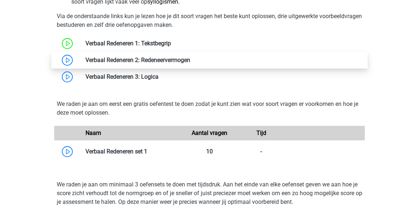
click at [190, 63] on link at bounding box center [190, 60] width 0 height 7
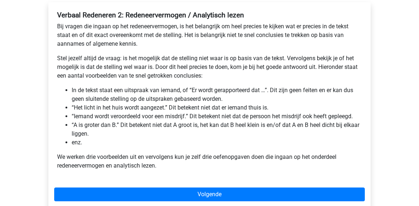
scroll to position [122, 0]
